Goal: Information Seeking & Learning: Learn about a topic

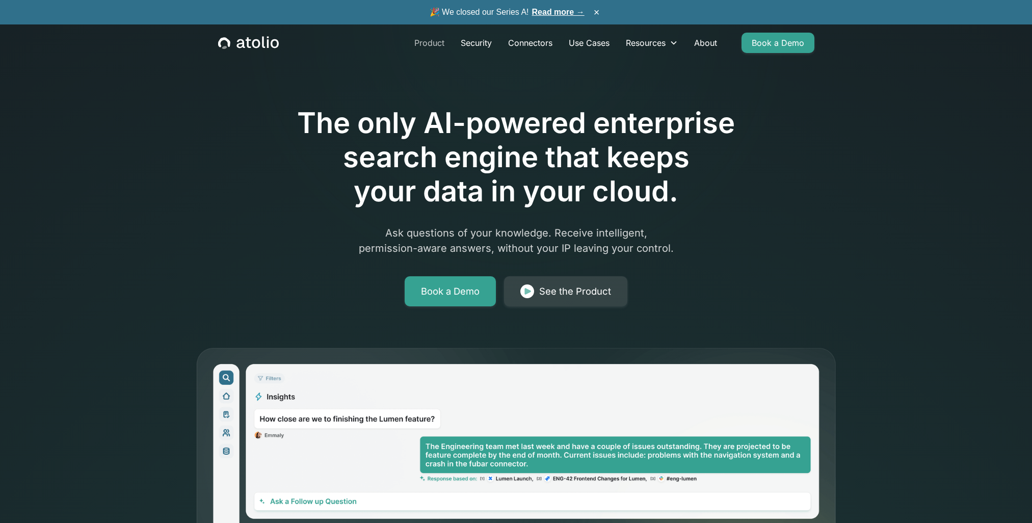
click at [436, 44] on link "Product" at bounding box center [429, 43] width 46 height 20
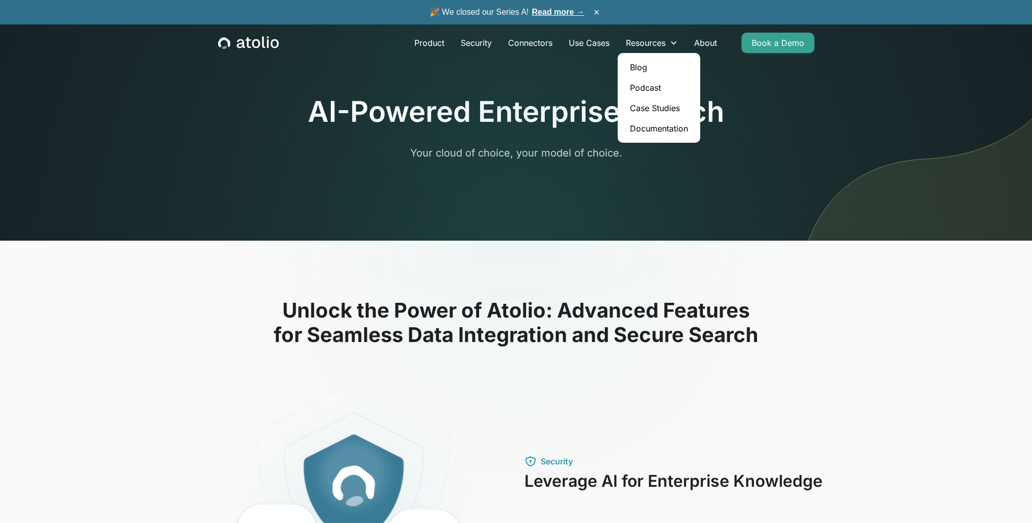
click at [647, 65] on link "Blog" at bounding box center [659, 67] width 74 height 20
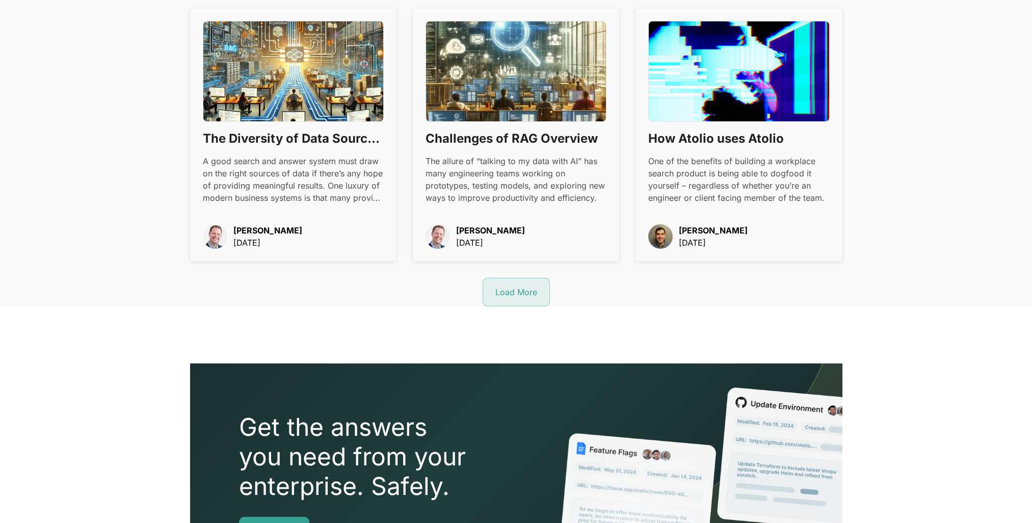
scroll to position [1217, 0]
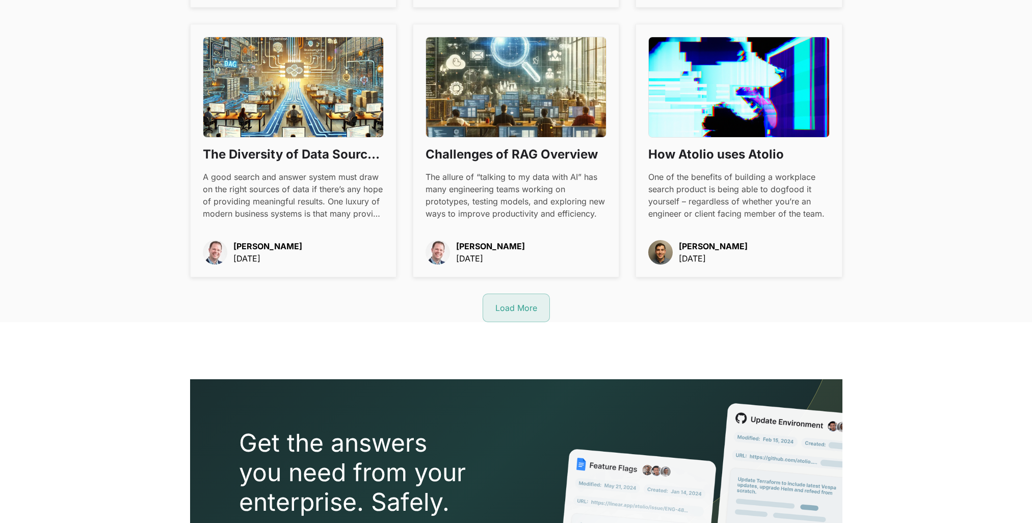
click at [530, 315] on link "Load More" at bounding box center [516, 308] width 67 height 29
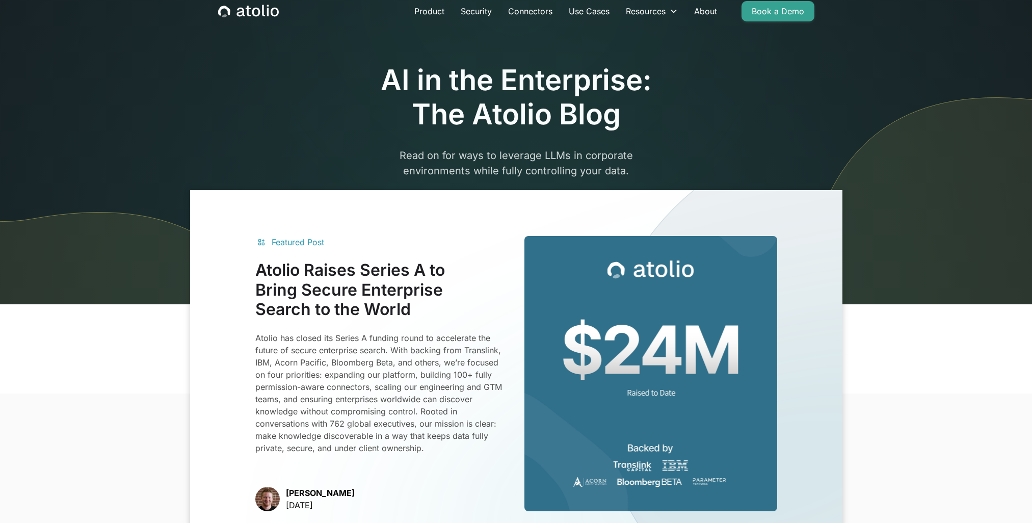
scroll to position [0, 0]
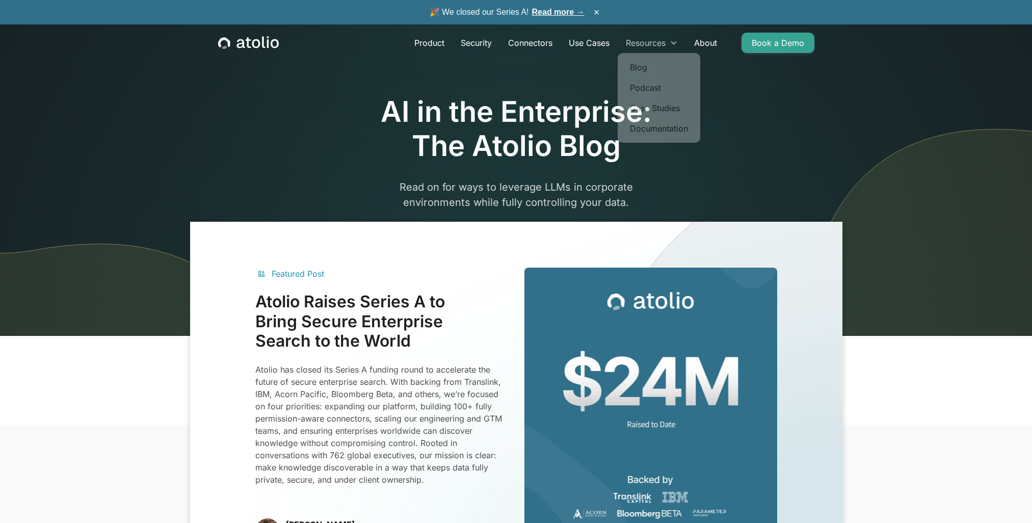
click at [645, 43] on div "Resources" at bounding box center [646, 43] width 40 height 12
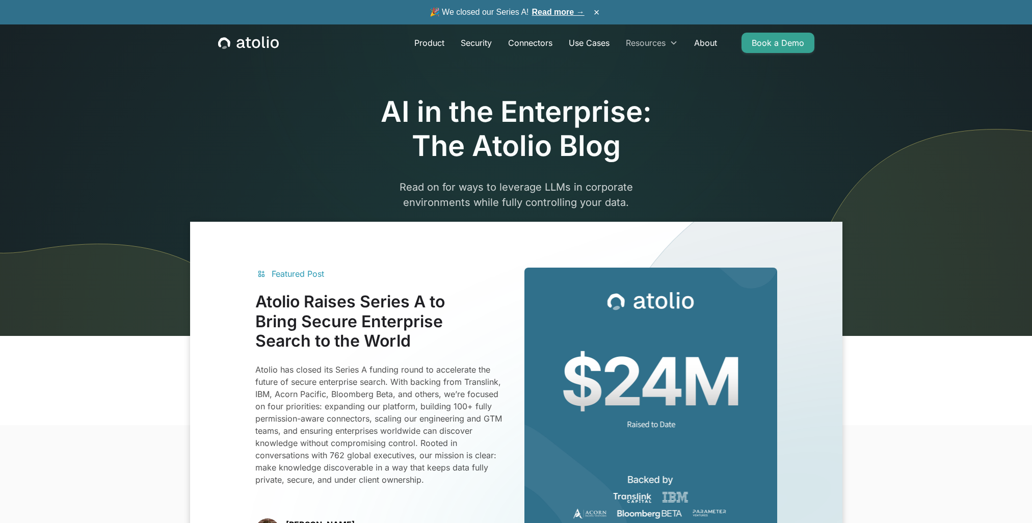
click at [645, 43] on div "Resources" at bounding box center [646, 43] width 40 height 12
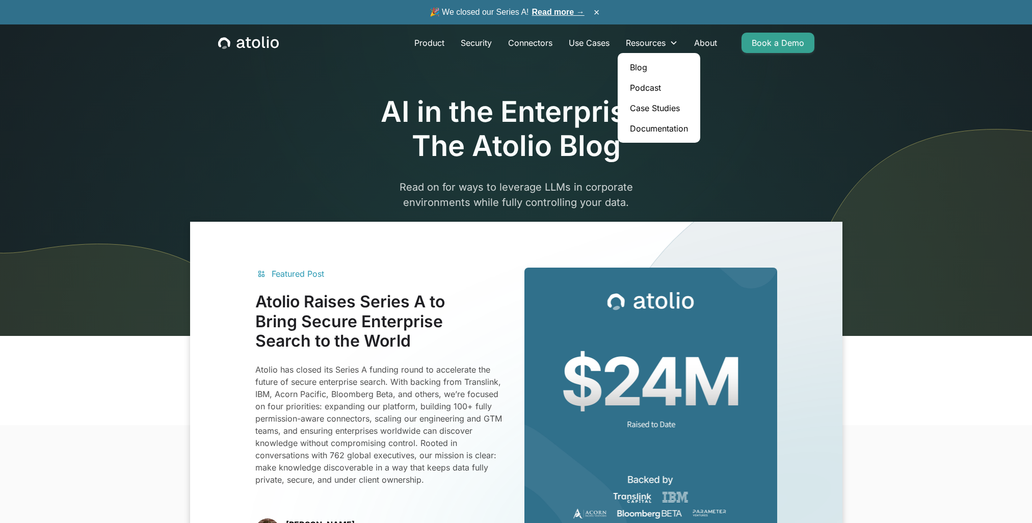
click at [647, 82] on link "Podcast" at bounding box center [659, 88] width 74 height 20
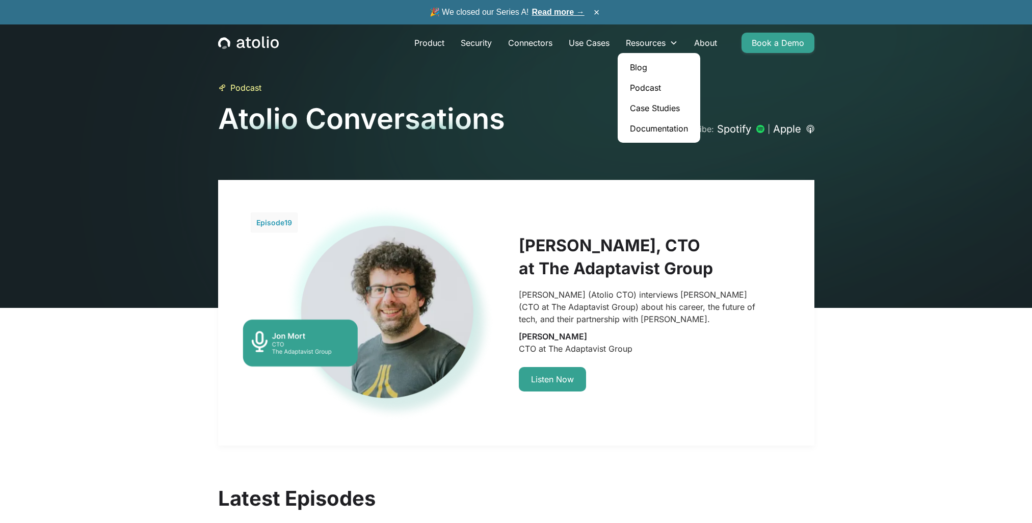
click at [653, 107] on link "Case Studies" at bounding box center [659, 108] width 74 height 20
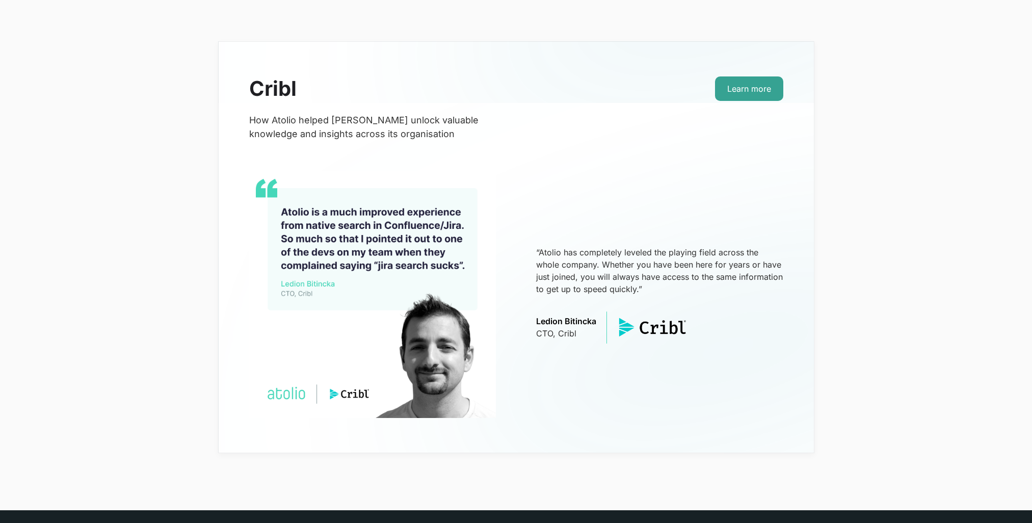
scroll to position [204, 0]
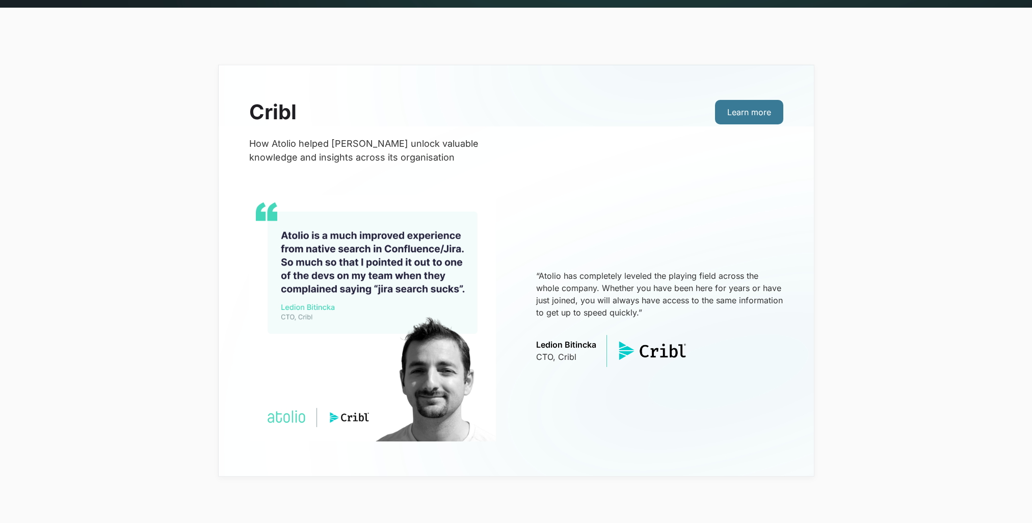
click at [754, 112] on link "Learn more" at bounding box center [749, 112] width 68 height 24
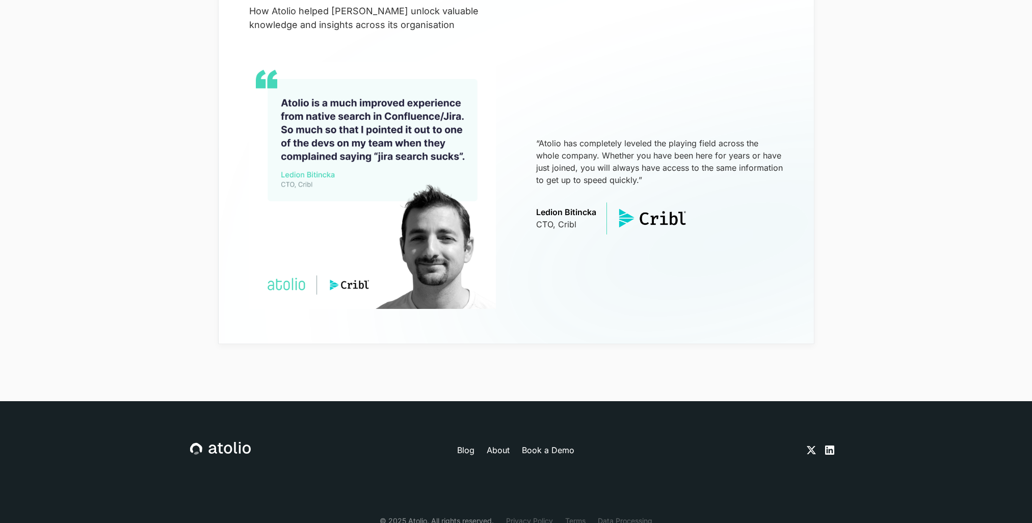
scroll to position [0, 0]
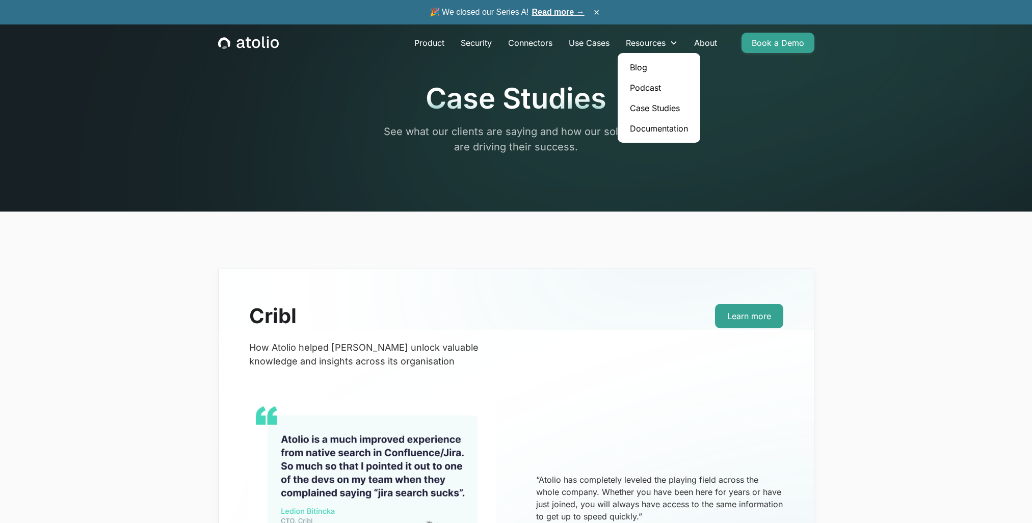
click at [654, 130] on link "Documentation" at bounding box center [659, 128] width 74 height 20
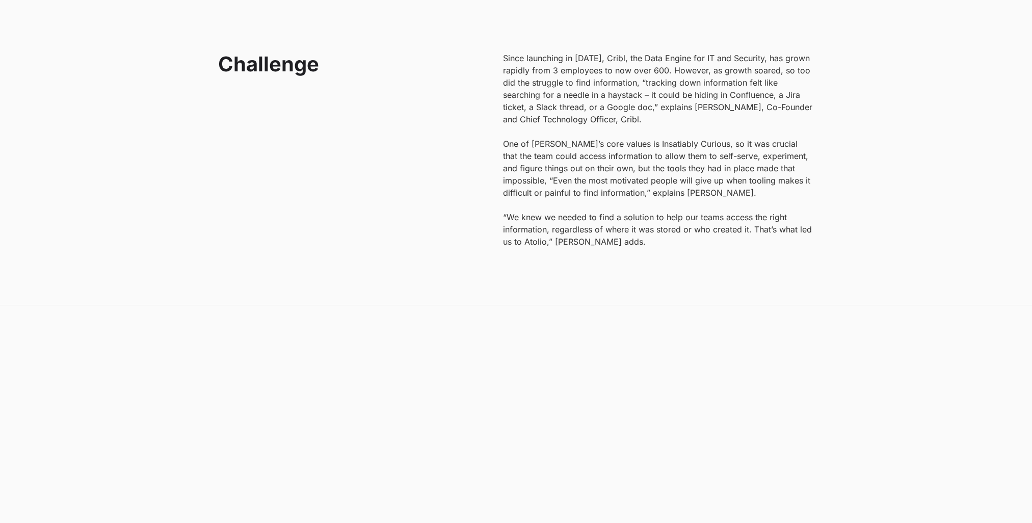
scroll to position [969, 0]
